Goal: Browse casually

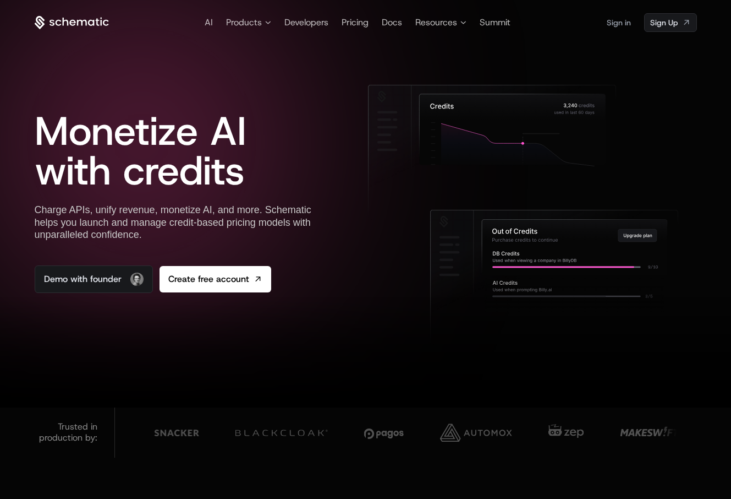
click at [68, 21] on icon at bounding box center [65, 22] width 6 height 8
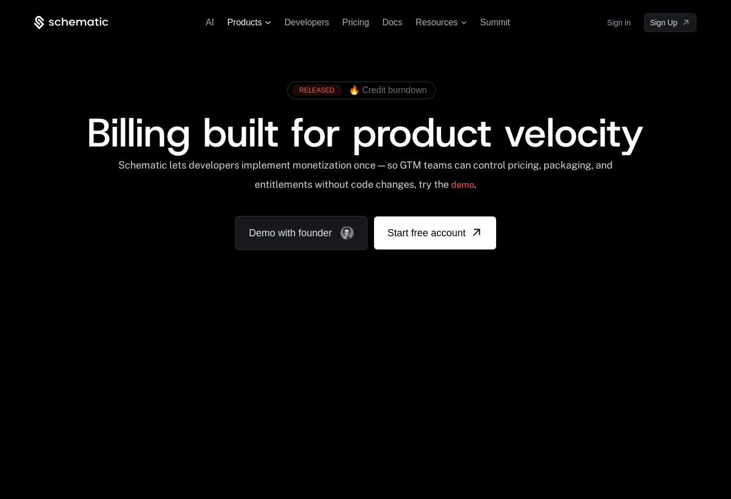
click at [247, 20] on span "Products" at bounding box center [244, 23] width 35 height 10
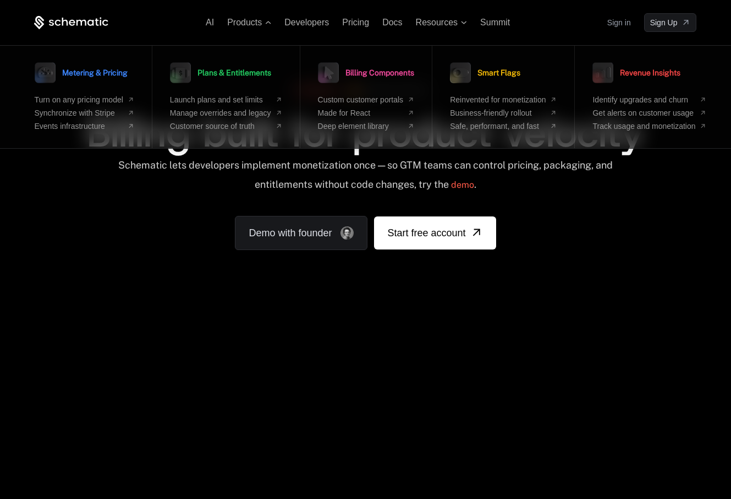
click at [84, 22] on icon at bounding box center [71, 23] width 74 height 14
